Goal: Navigation & Orientation: Find specific page/section

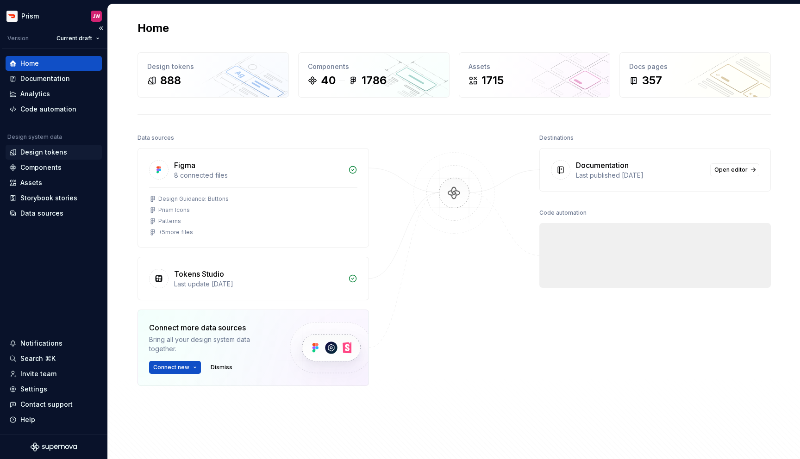
click at [37, 159] on div "Design tokens" at bounding box center [54, 152] width 96 height 15
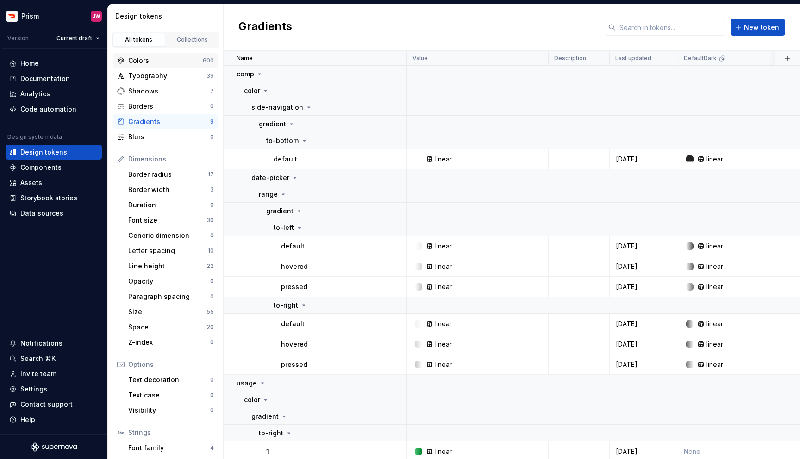
click at [149, 60] on div "Colors" at bounding box center [165, 60] width 75 height 9
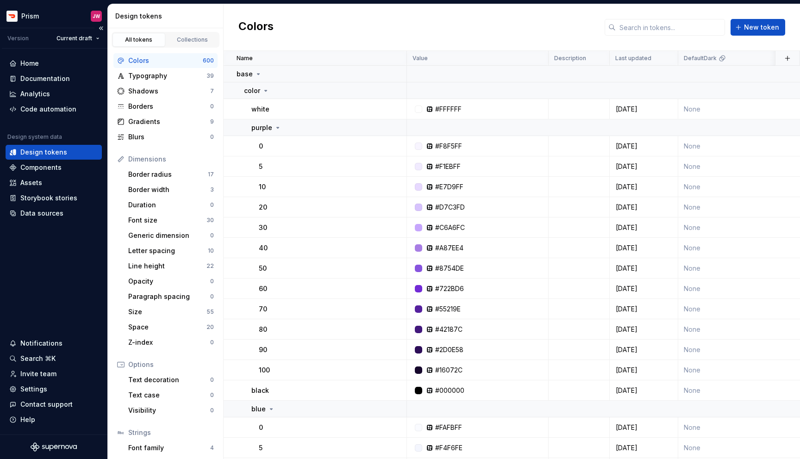
click at [57, 151] on div "Design tokens" at bounding box center [43, 152] width 47 height 9
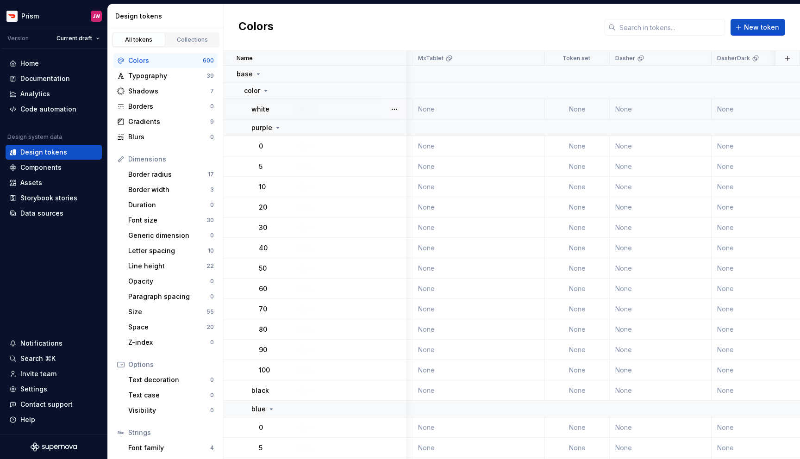
scroll to position [0, 1893]
